Goal: Find specific page/section: Find specific page/section

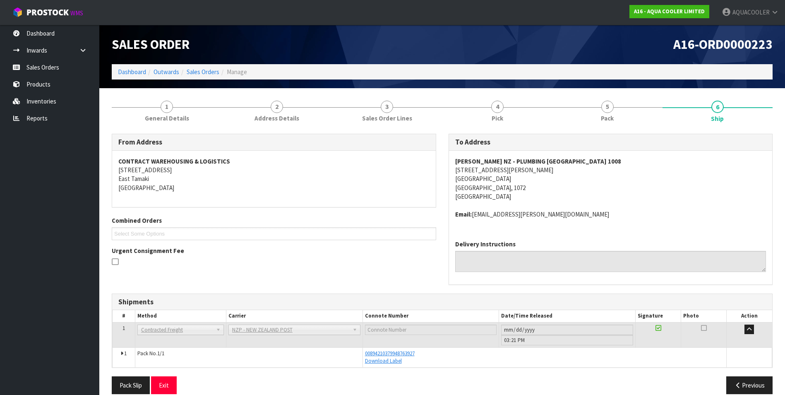
scroll to position [12, 0]
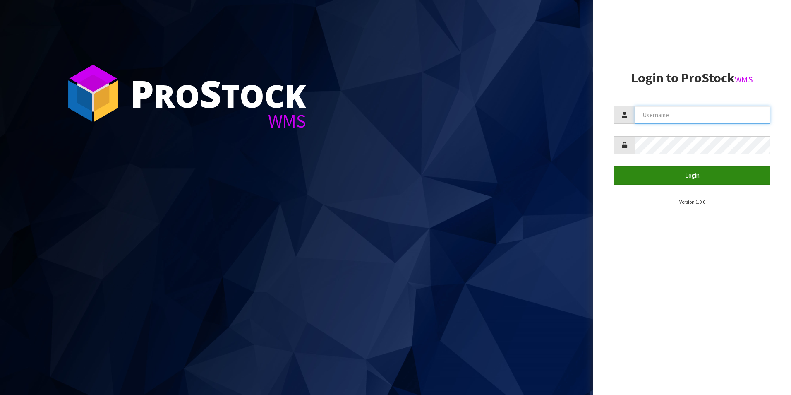
type input "aquacooler"
click at [696, 176] on button "Login" at bounding box center [692, 175] width 156 height 18
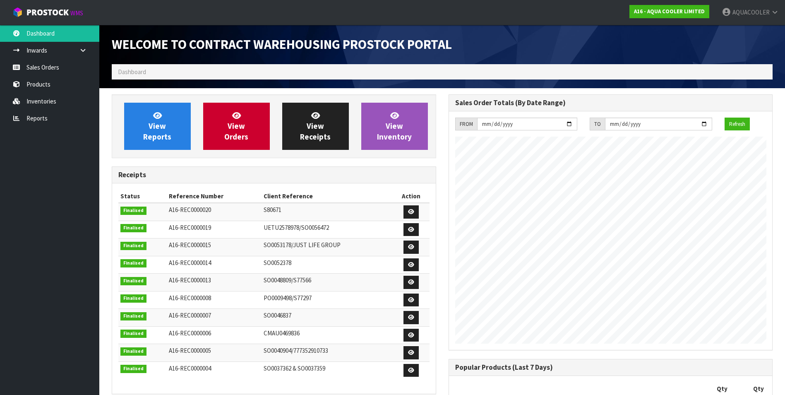
scroll to position [440, 336]
click at [46, 71] on link "Sales Orders" at bounding box center [49, 67] width 99 height 17
